Goal: Register for event/course

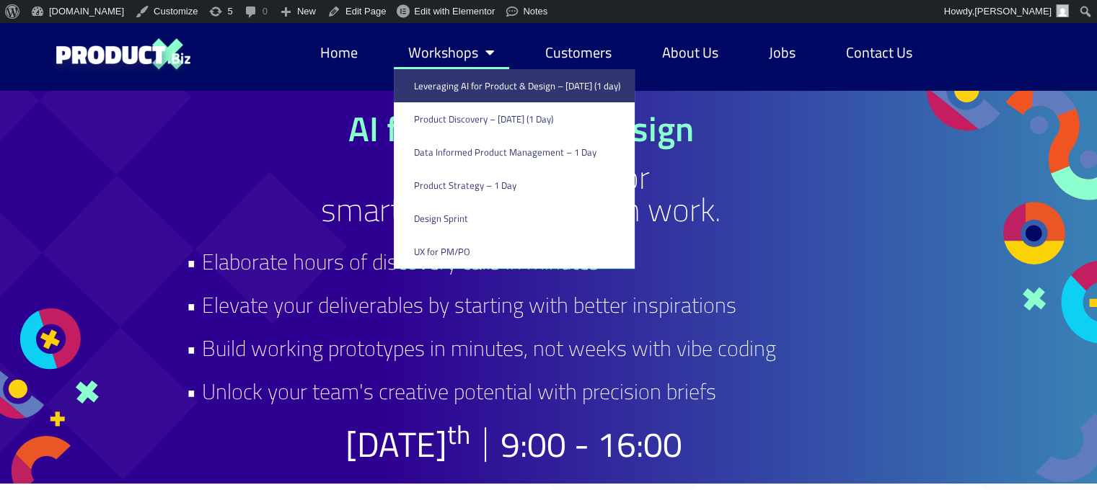
click at [427, 40] on link "Workshops" at bounding box center [451, 52] width 115 height 33
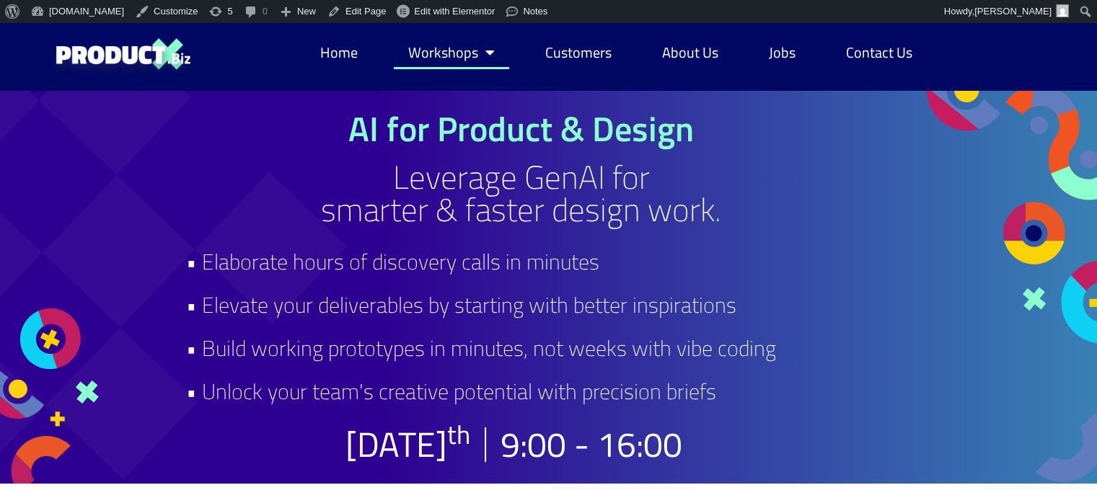
click at [433, 53] on link "Workshops" at bounding box center [451, 52] width 115 height 33
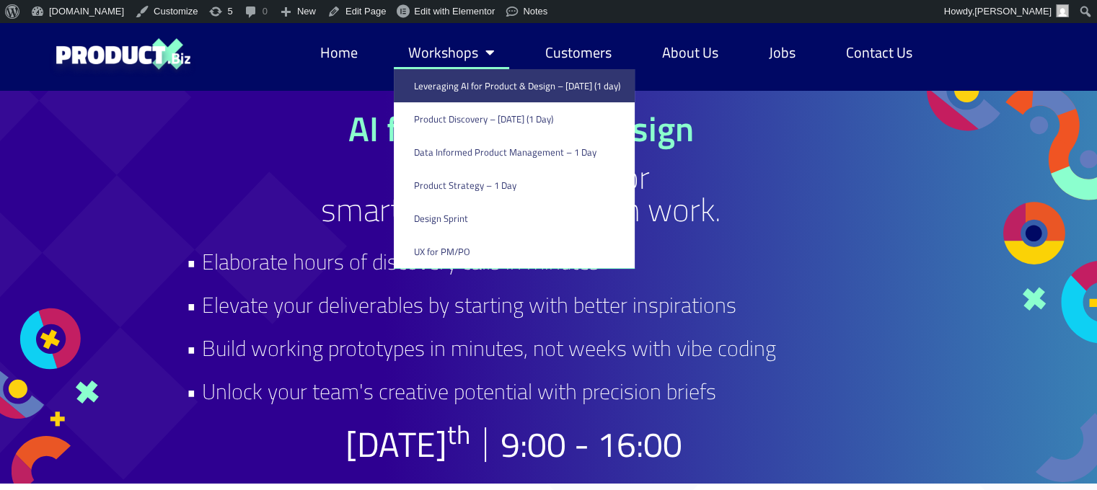
click at [434, 51] on link "Workshops" at bounding box center [451, 52] width 115 height 33
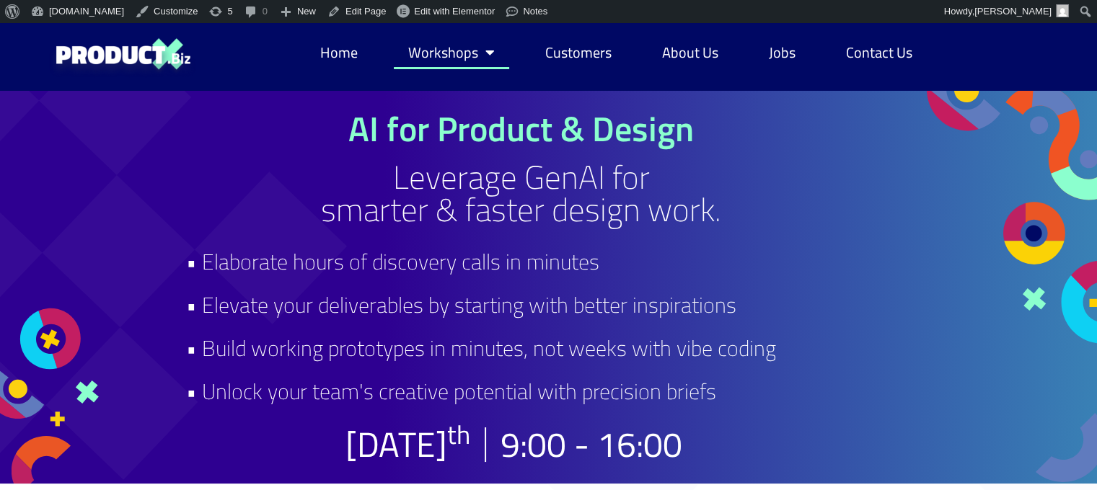
click at [434, 51] on link "Workshops" at bounding box center [451, 52] width 115 height 33
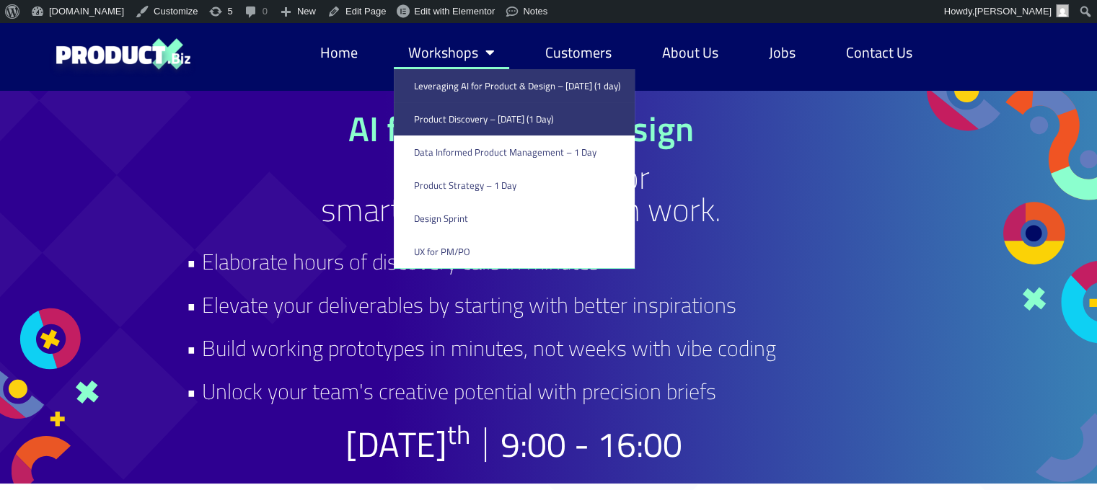
scroll to position [4, 0]
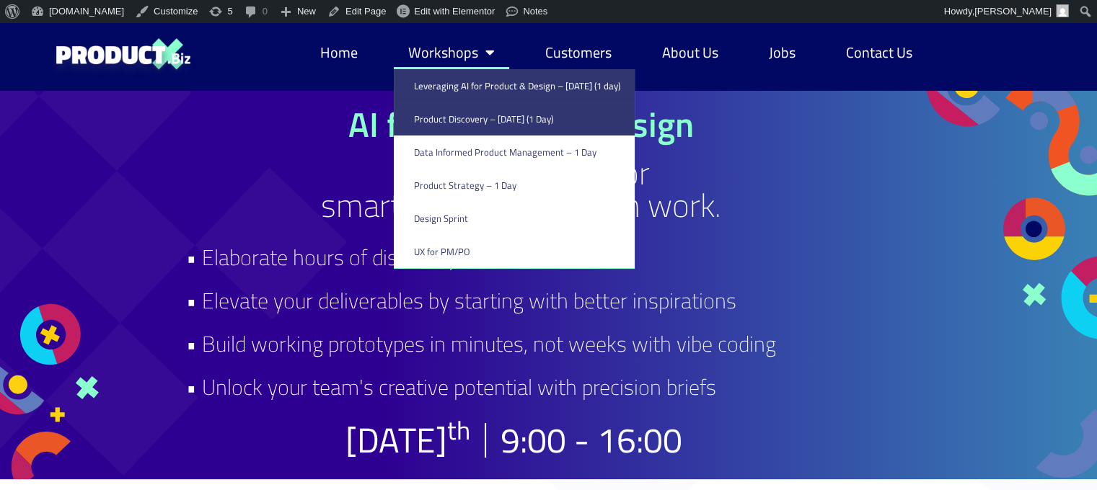
click at [442, 115] on link "Product Discovery​ – [DATE] (1 Day)" at bounding box center [514, 118] width 241 height 33
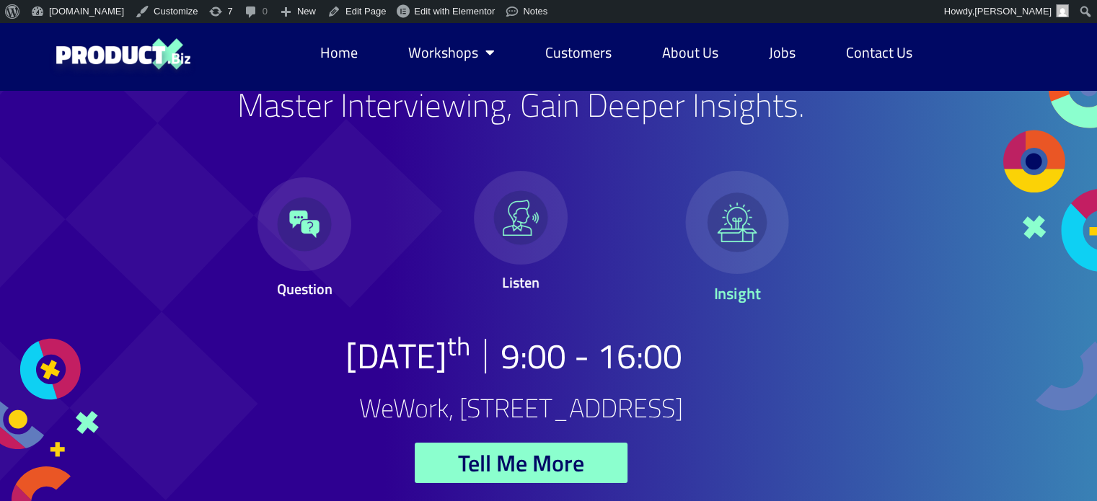
scroll to position [74, 0]
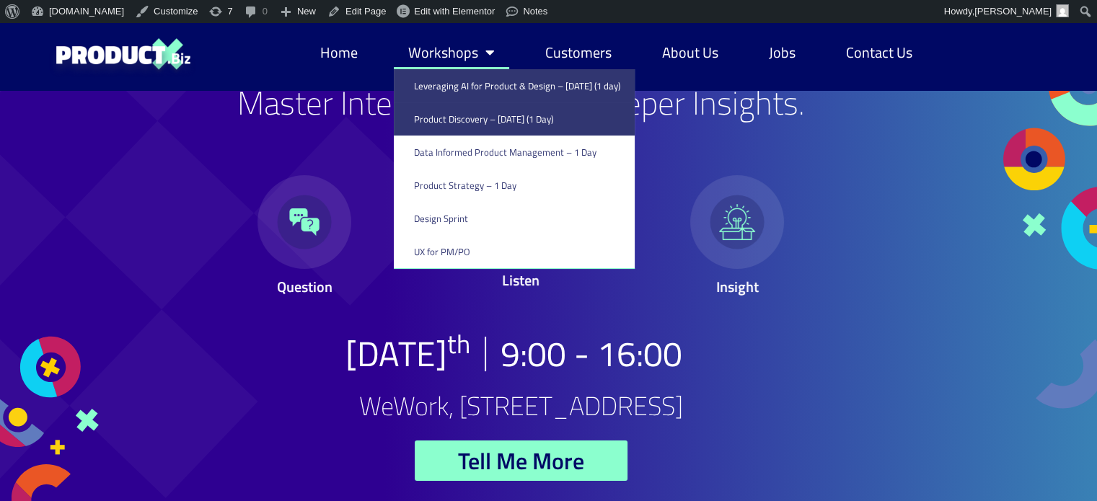
click at [430, 83] on link "Leveraging AI for Product & Design – [DATE] (1 day)" at bounding box center [514, 85] width 241 height 33
